Goal: Find contact information: Find contact information

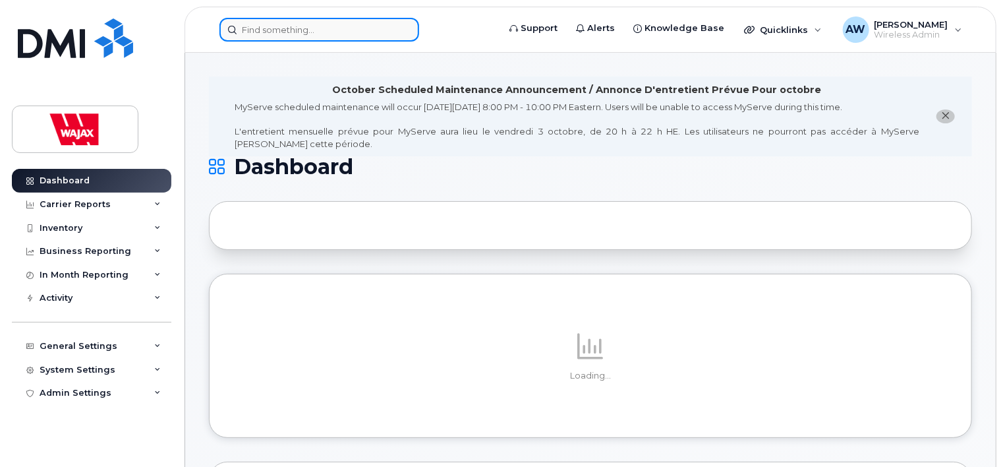
click at [297, 28] on input at bounding box center [319, 30] width 200 height 24
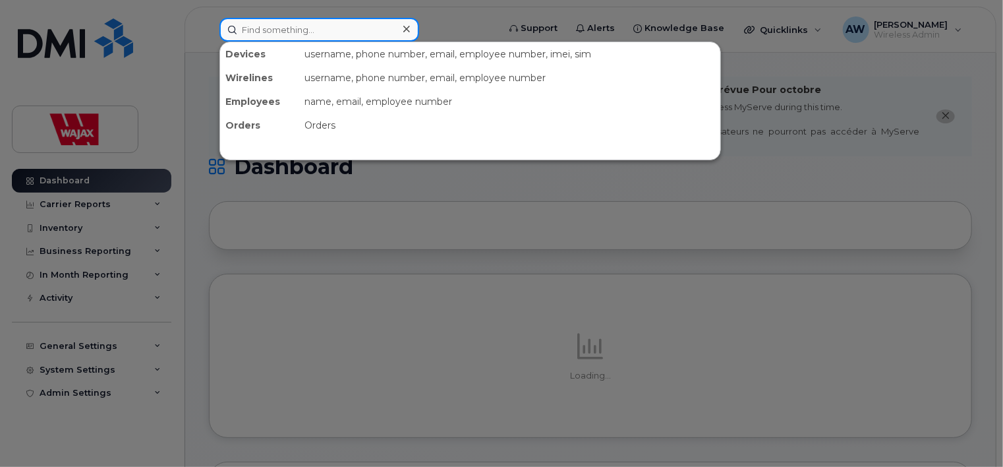
paste input "[PERSON_NAME]"
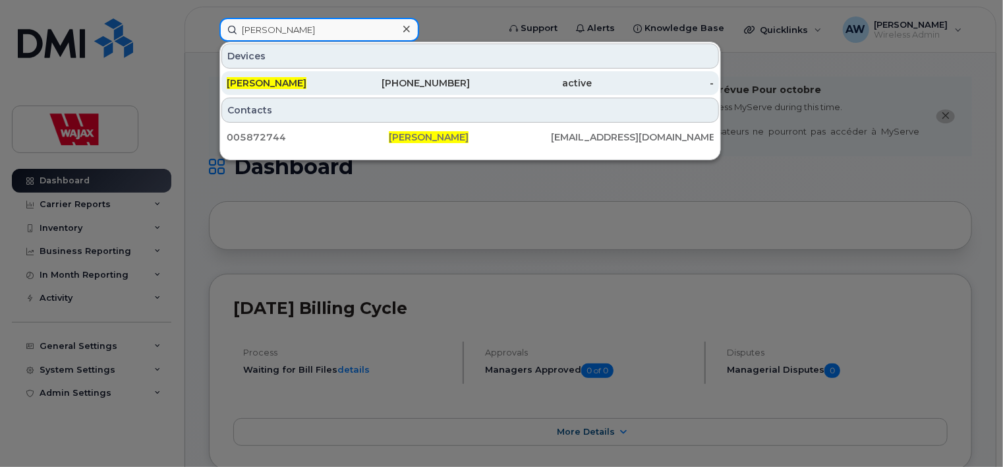
type input "[PERSON_NAME]"
click at [289, 76] on div "[PERSON_NAME]" at bounding box center [288, 82] width 122 height 13
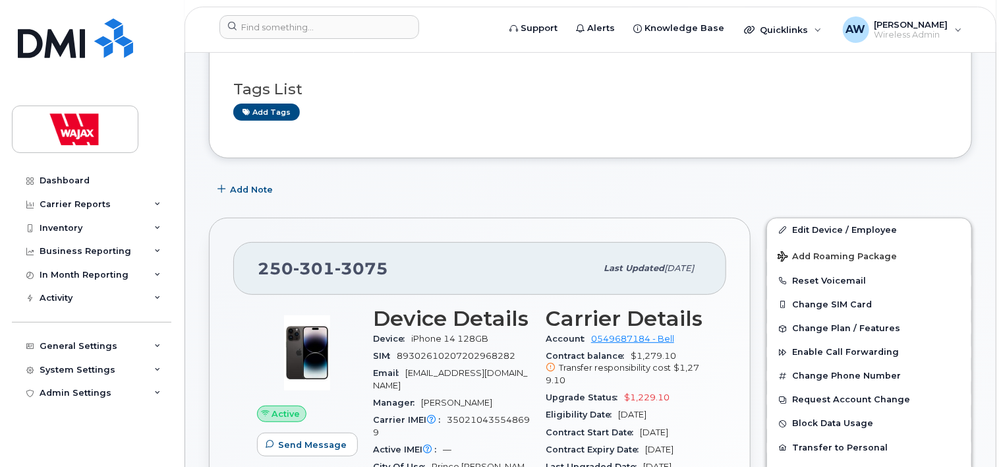
scroll to position [87, 0]
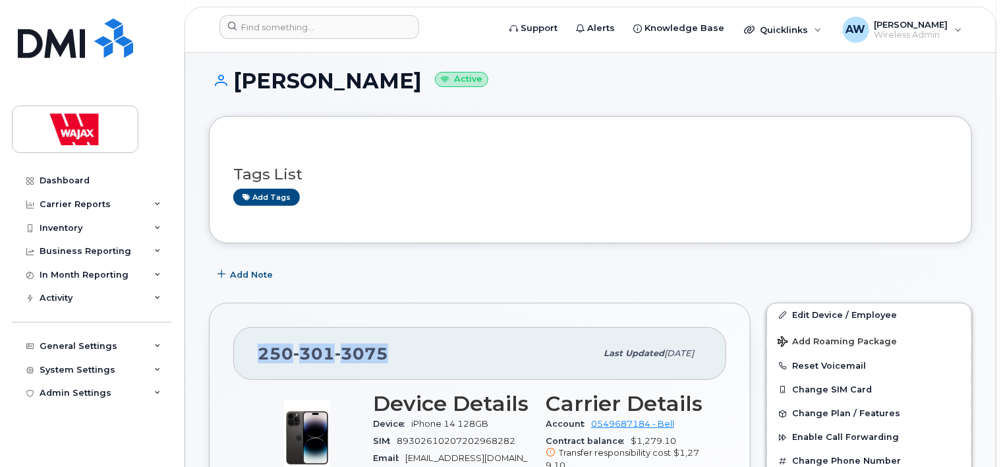
drag, startPoint x: 398, startPoint y: 338, endPoint x: 261, endPoint y: 343, distance: 137.2
click at [261, 343] on div "[PHONE_NUMBER]" at bounding box center [427, 353] width 338 height 28
copy span "[PHONE_NUMBER]"
drag, startPoint x: 377, startPoint y: 67, endPoint x: 237, endPoint y: 85, distance: 141.5
click at [237, 85] on div "[PERSON_NAME] Active" at bounding box center [590, 92] width 763 height 47
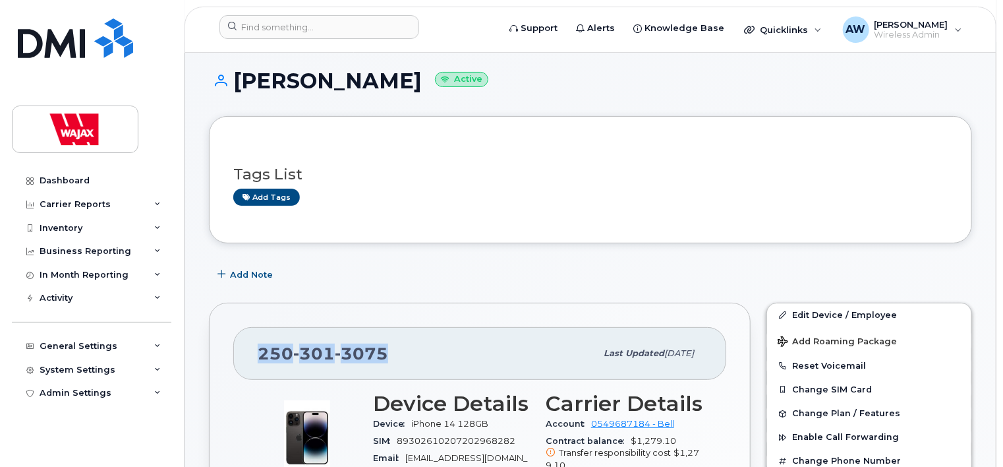
copy h1 "[PERSON_NAME]"
